Goal: Check status: Check status

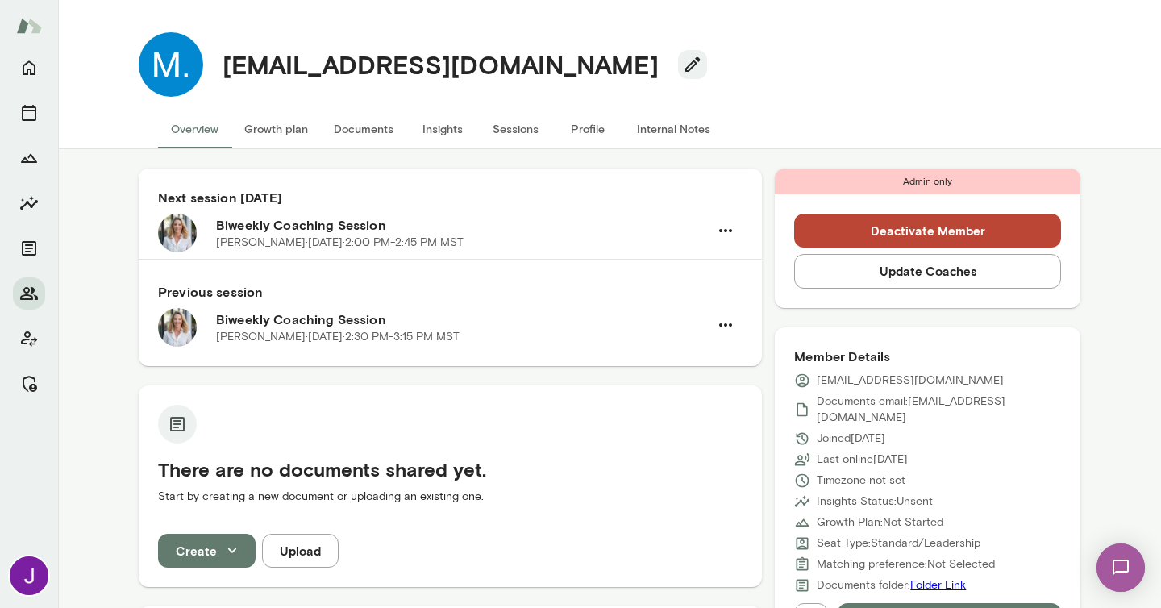
click at [544, 124] on button "Sessions" at bounding box center [515, 129] width 73 height 39
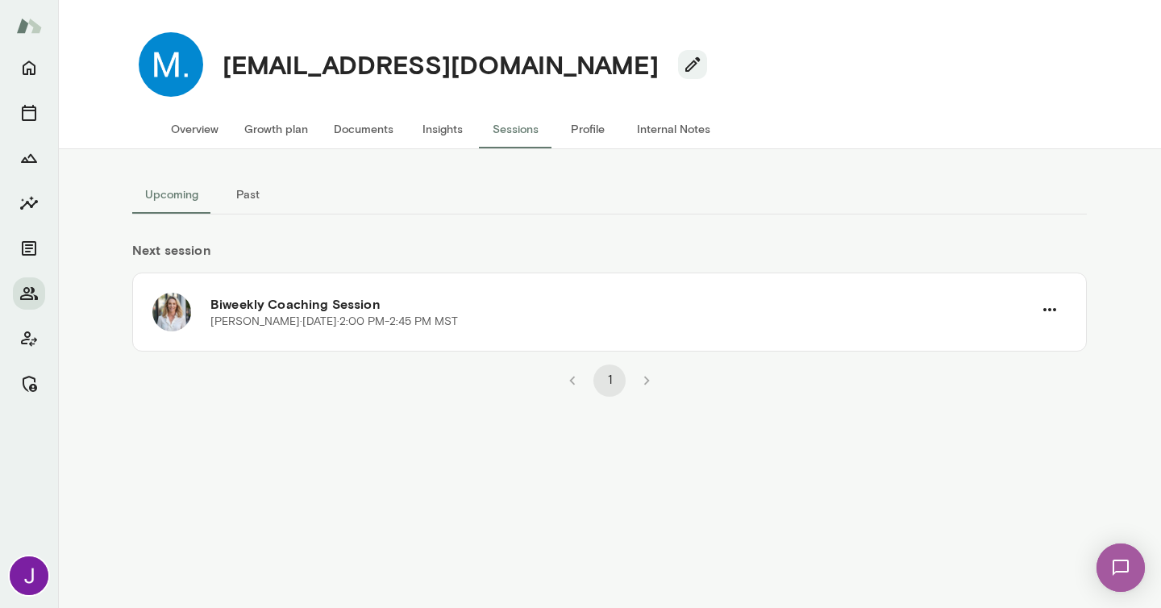
click at [250, 199] on button "Past" at bounding box center [247, 194] width 73 height 39
click at [169, 206] on button "Upcoming" at bounding box center [171, 194] width 79 height 39
